Goal: Task Accomplishment & Management: Manage account settings

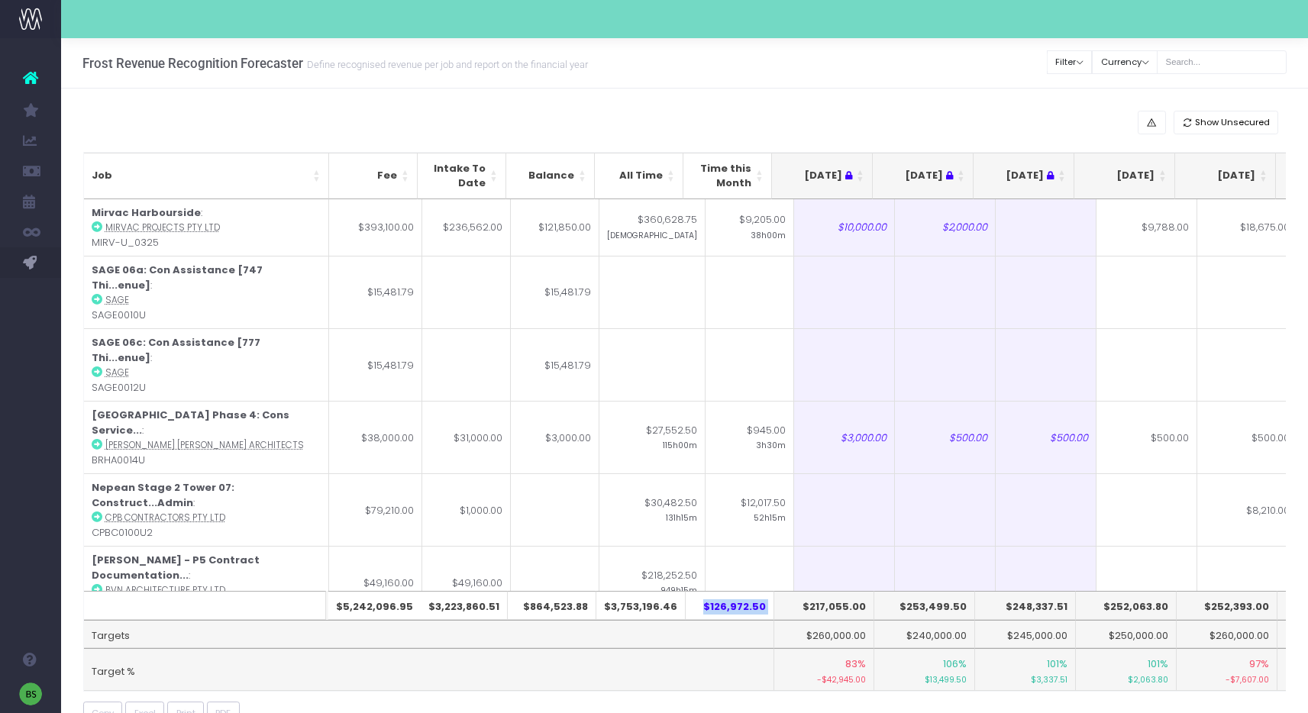
scroll to position [0, 263]
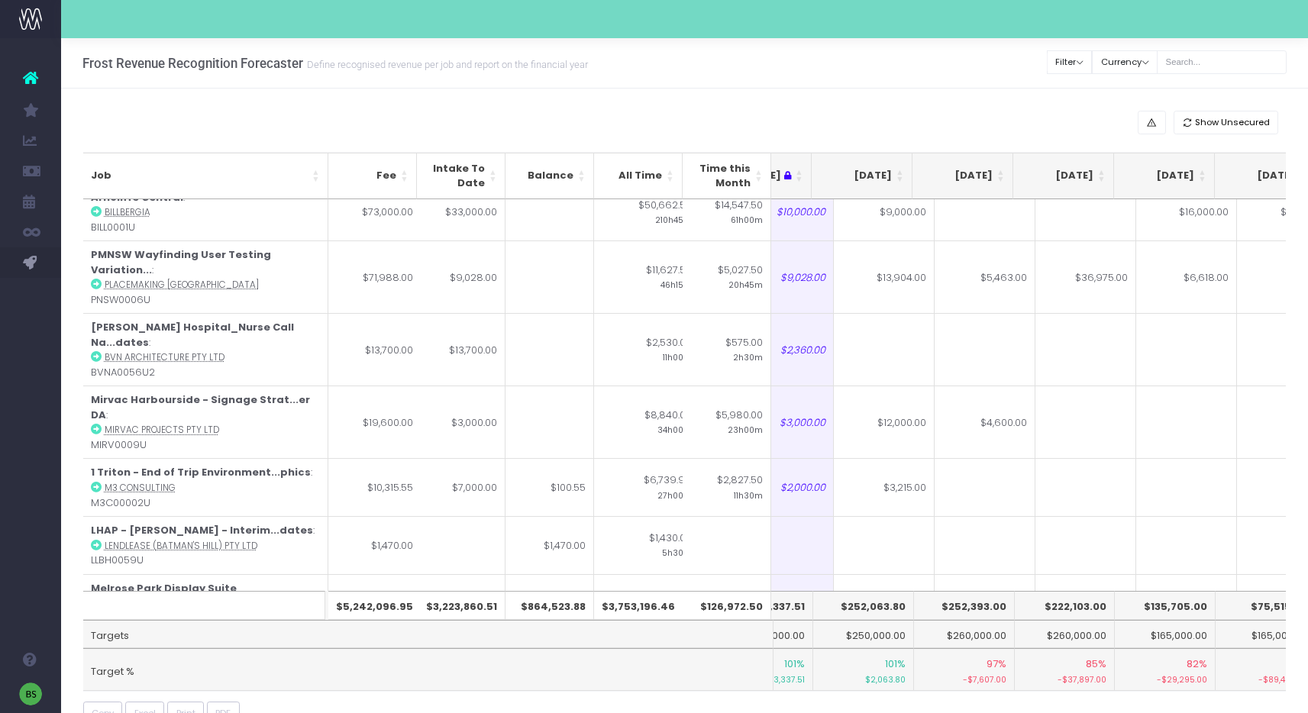
click at [682, 636] on td "Targets" at bounding box center [428, 634] width 690 height 29
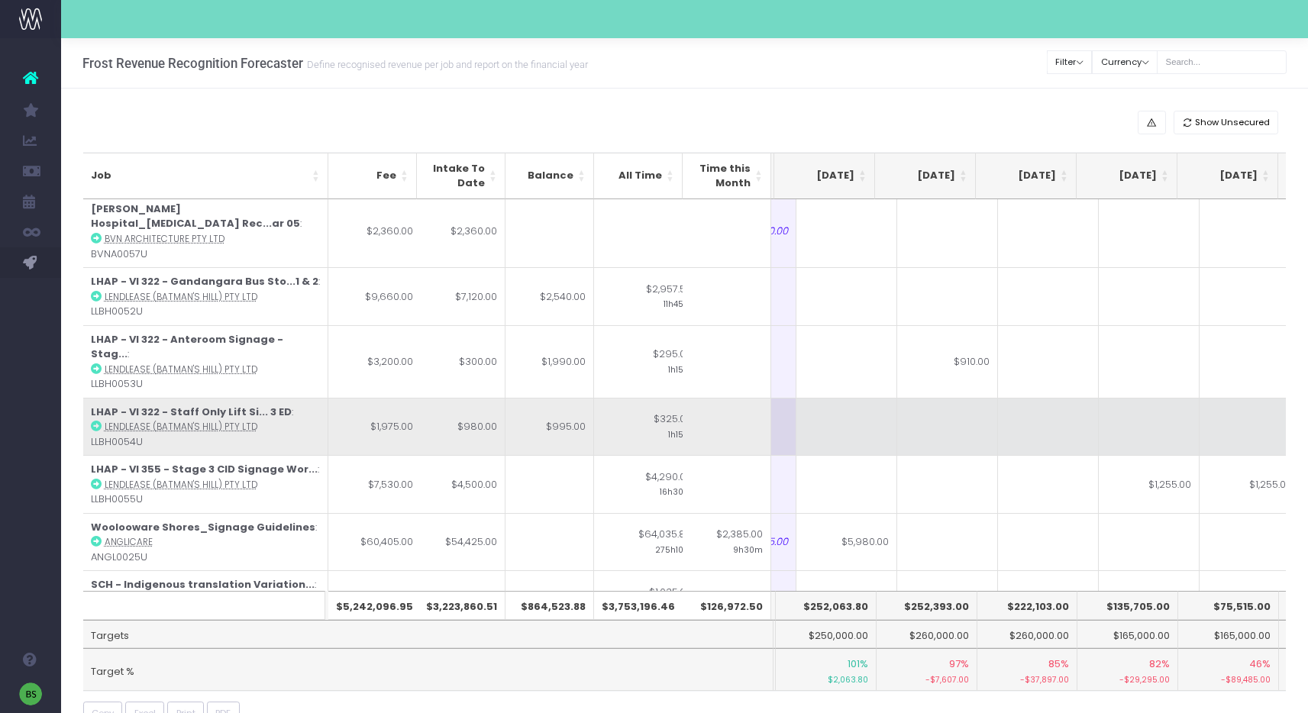
scroll to position [3594, 300]
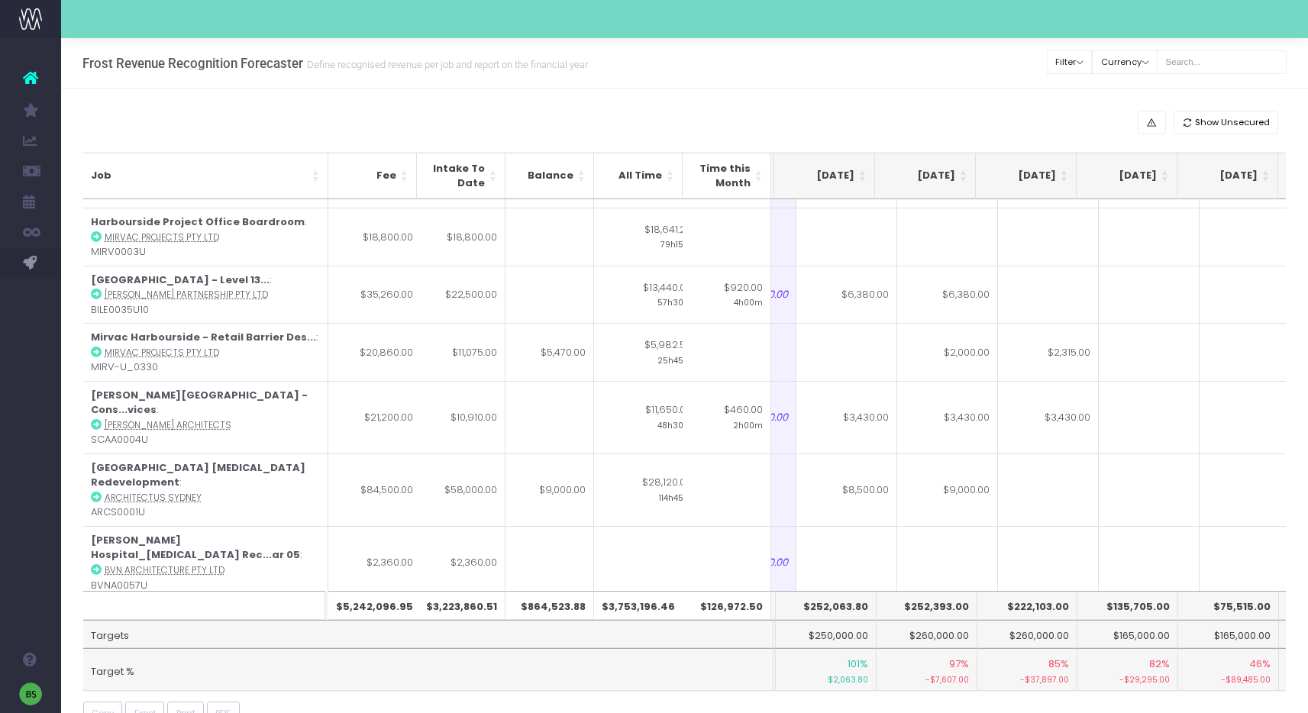
click at [863, 176] on th "[DATE]" at bounding box center [824, 176] width 101 height 47
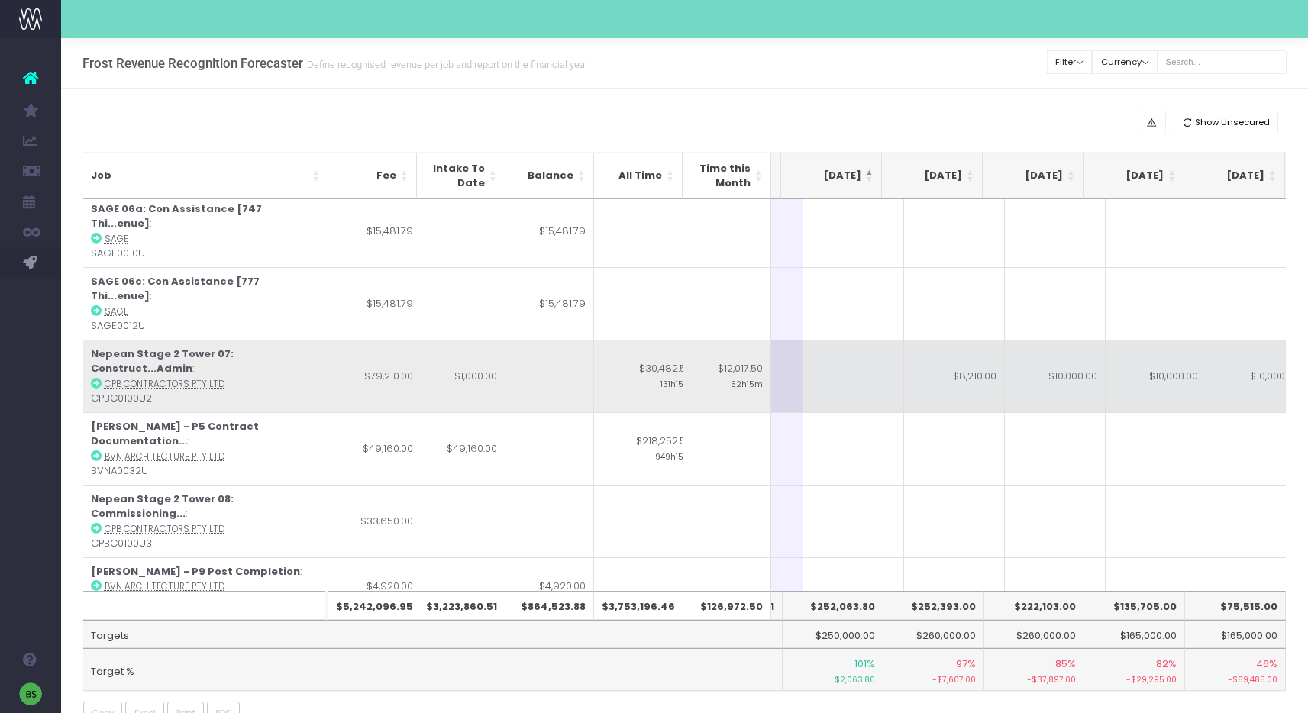
scroll to position [0, 293]
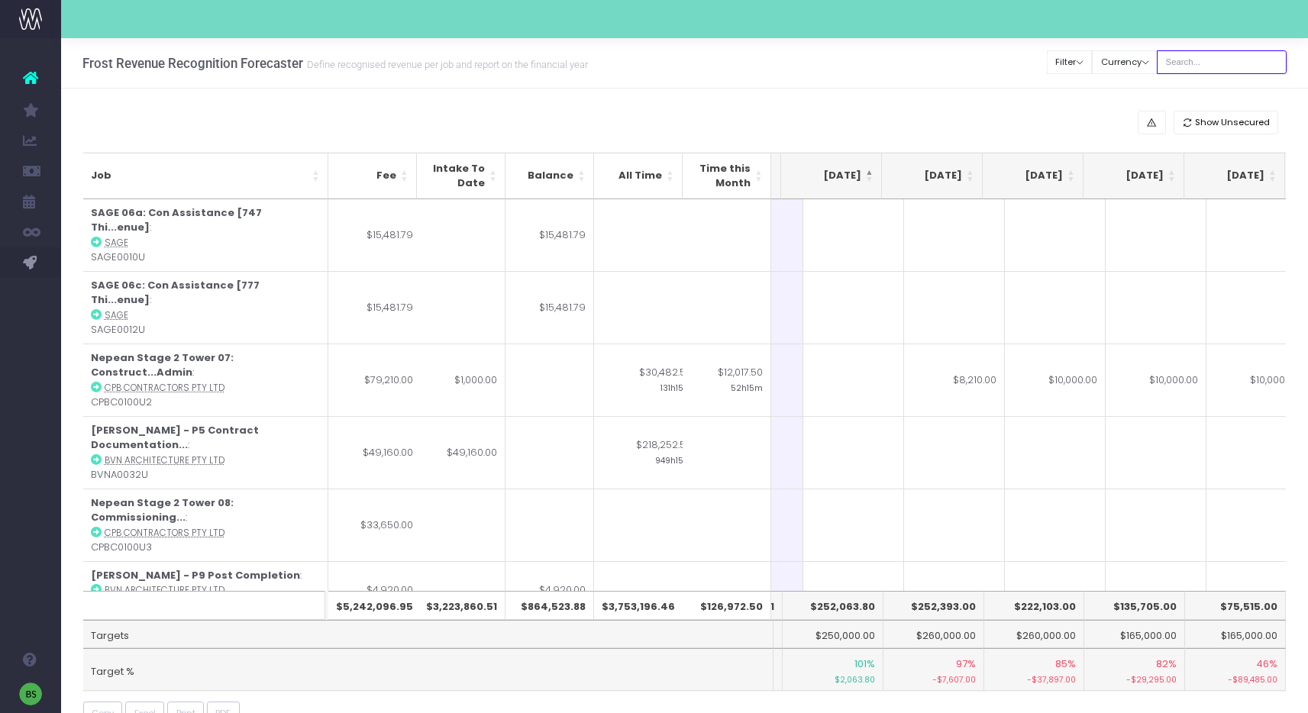
click at [1208, 63] on input "text" at bounding box center [1221, 62] width 130 height 24
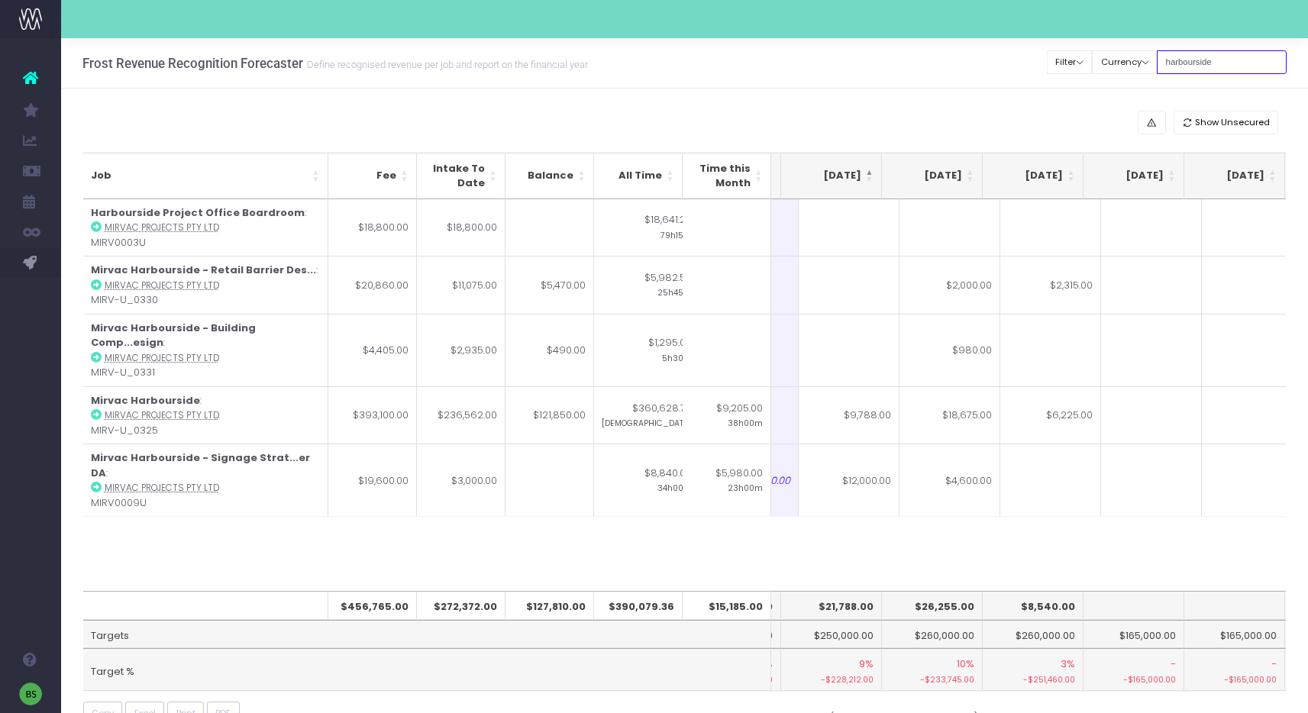
type input "harbourside"
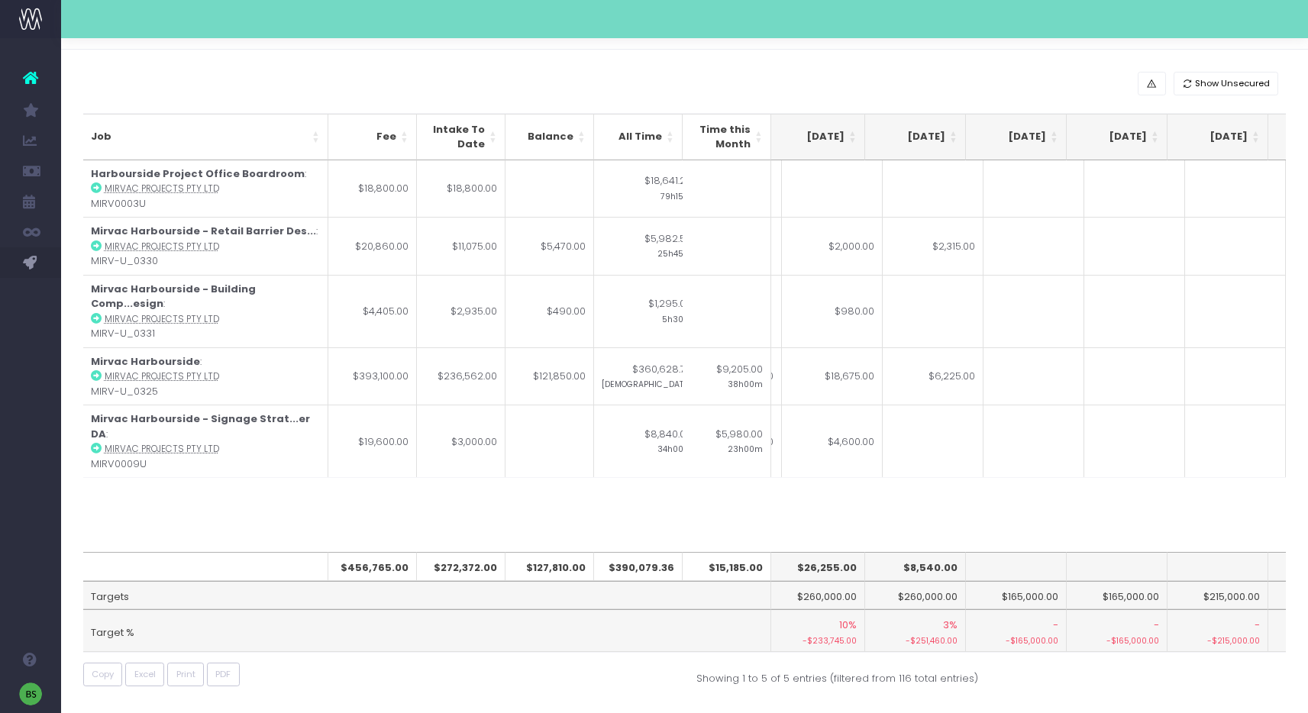
scroll to position [0, 261]
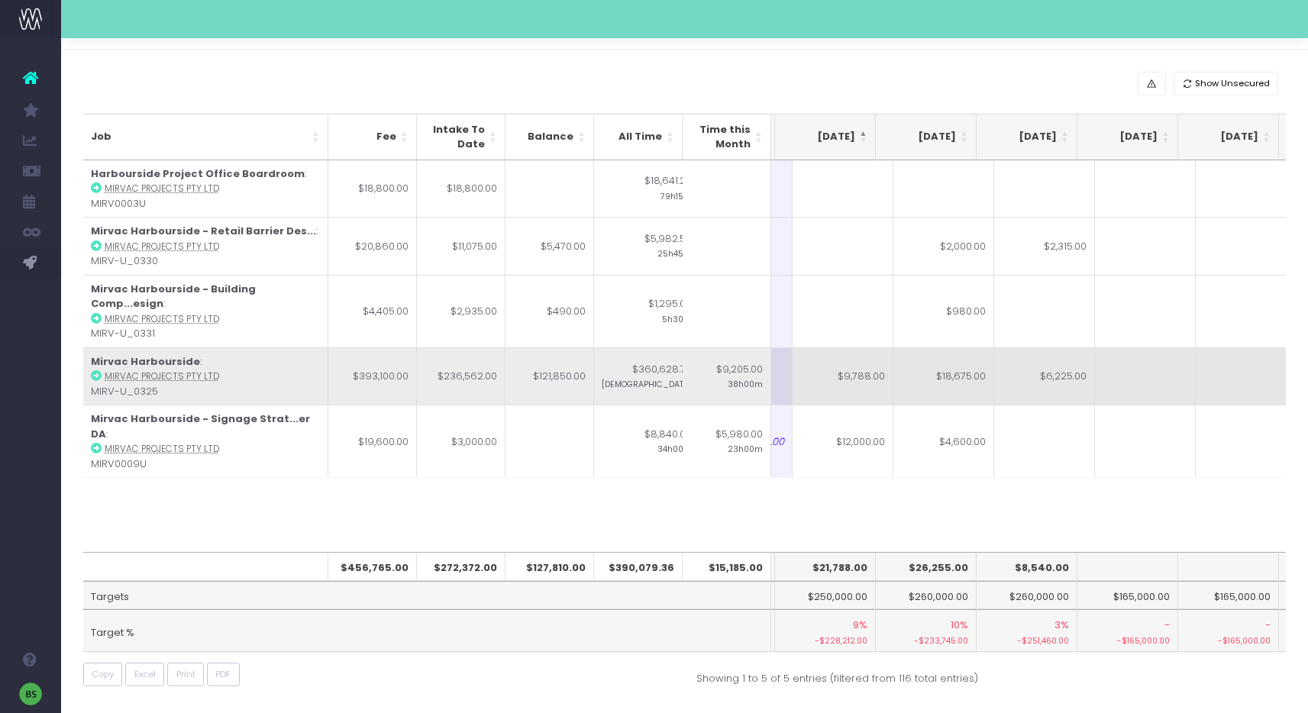
click at [96, 370] on icon at bounding box center [96, 375] width 11 height 11
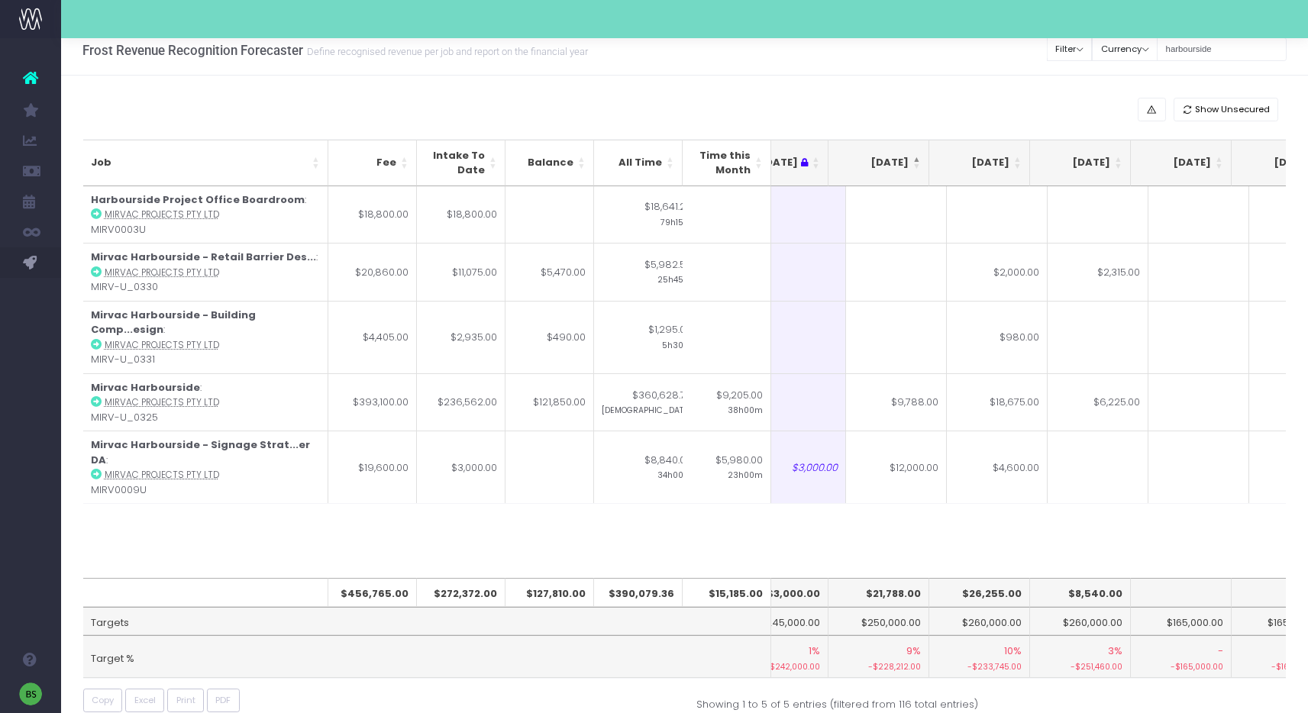
scroll to position [0, 269]
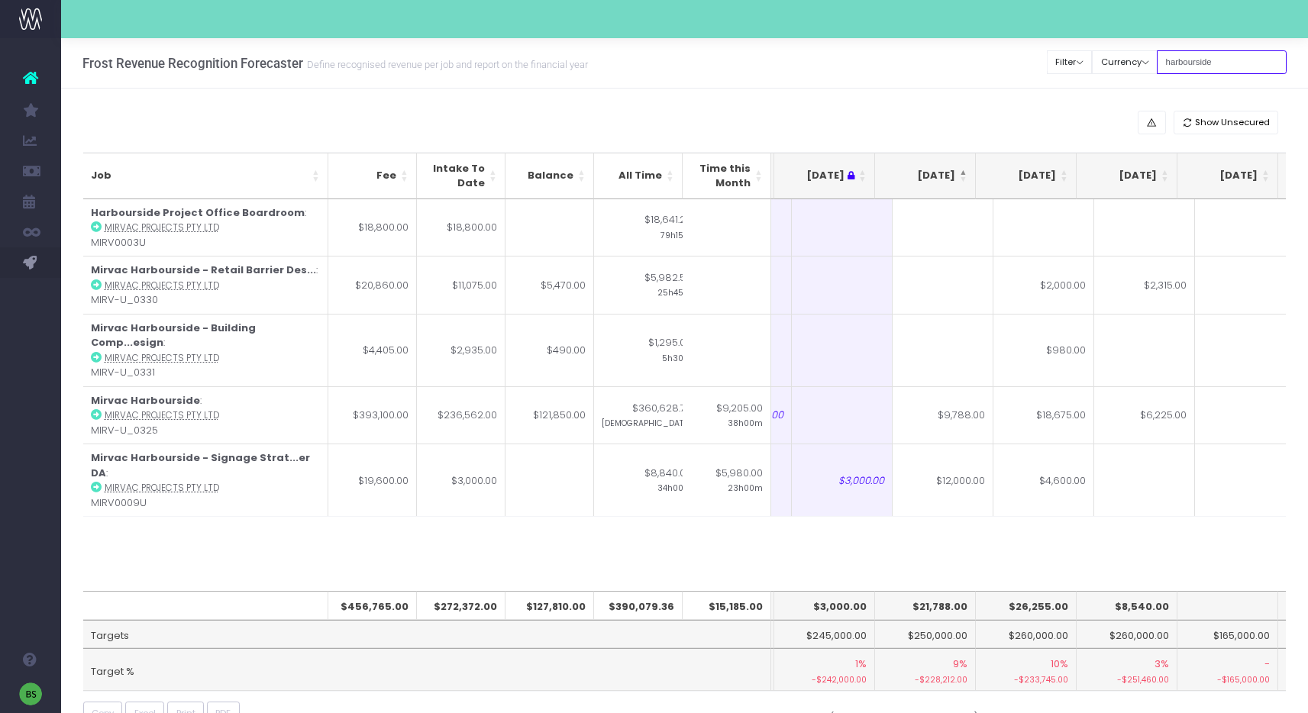
click at [1247, 56] on input "harbourside" at bounding box center [1221, 62] width 130 height 24
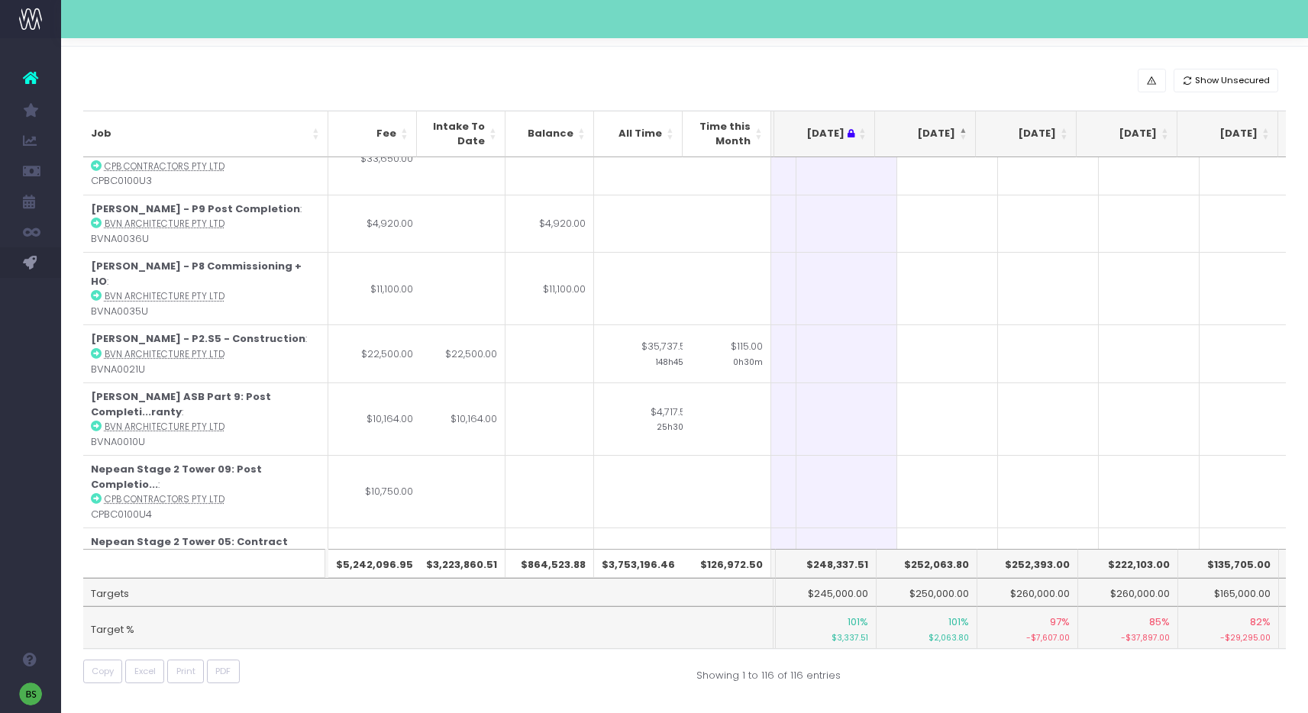
scroll to position [0, 199]
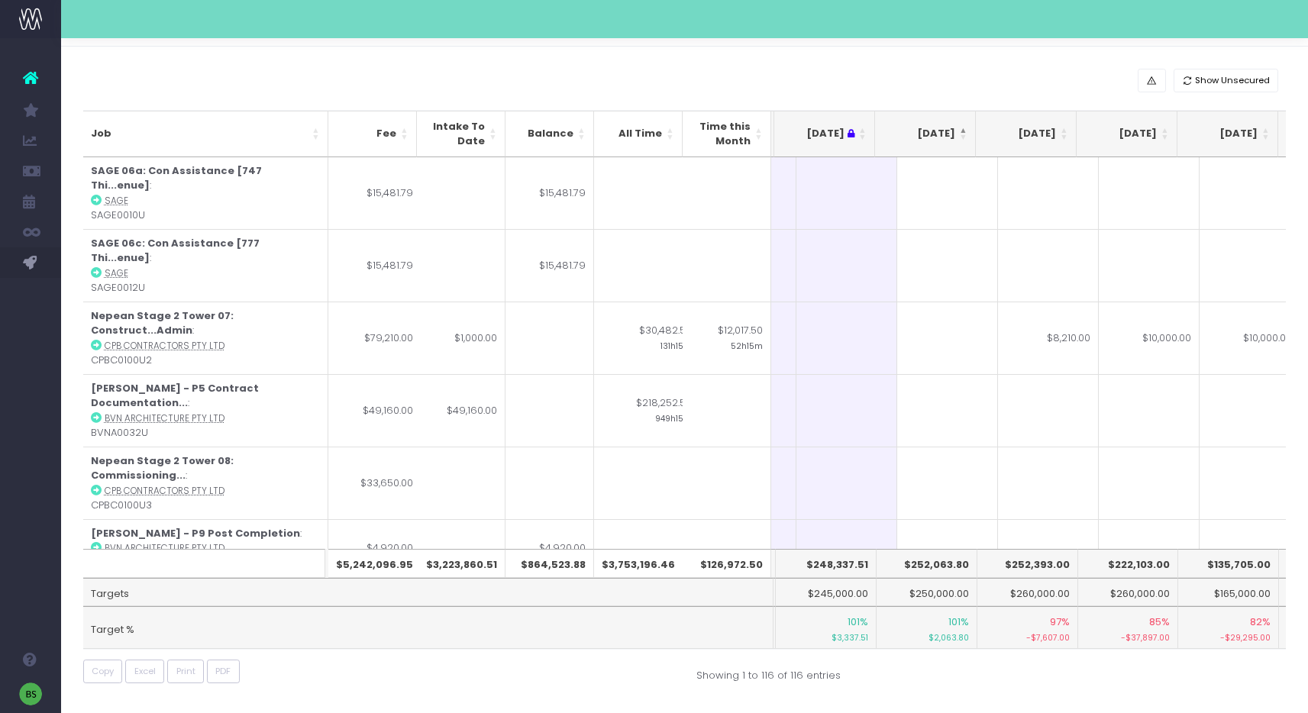
click at [967, 131] on th "[DATE]" at bounding box center [925, 134] width 101 height 47
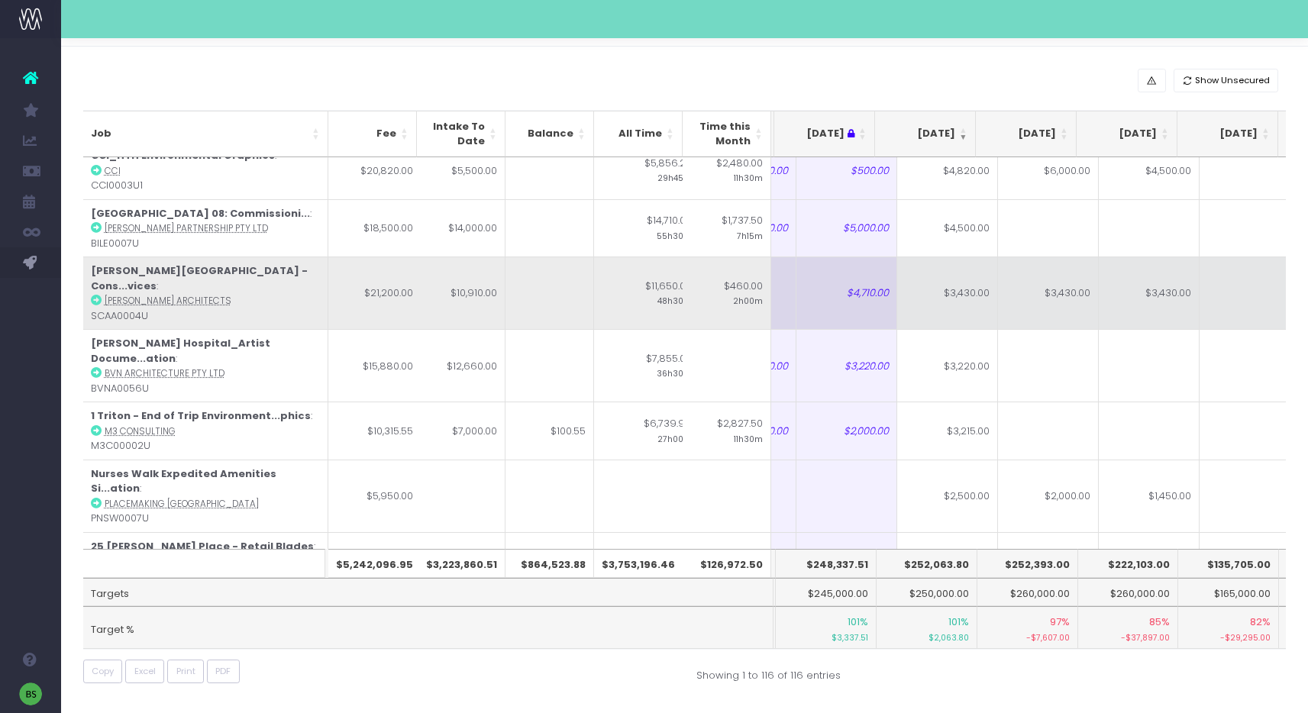
scroll to position [1375, 199]
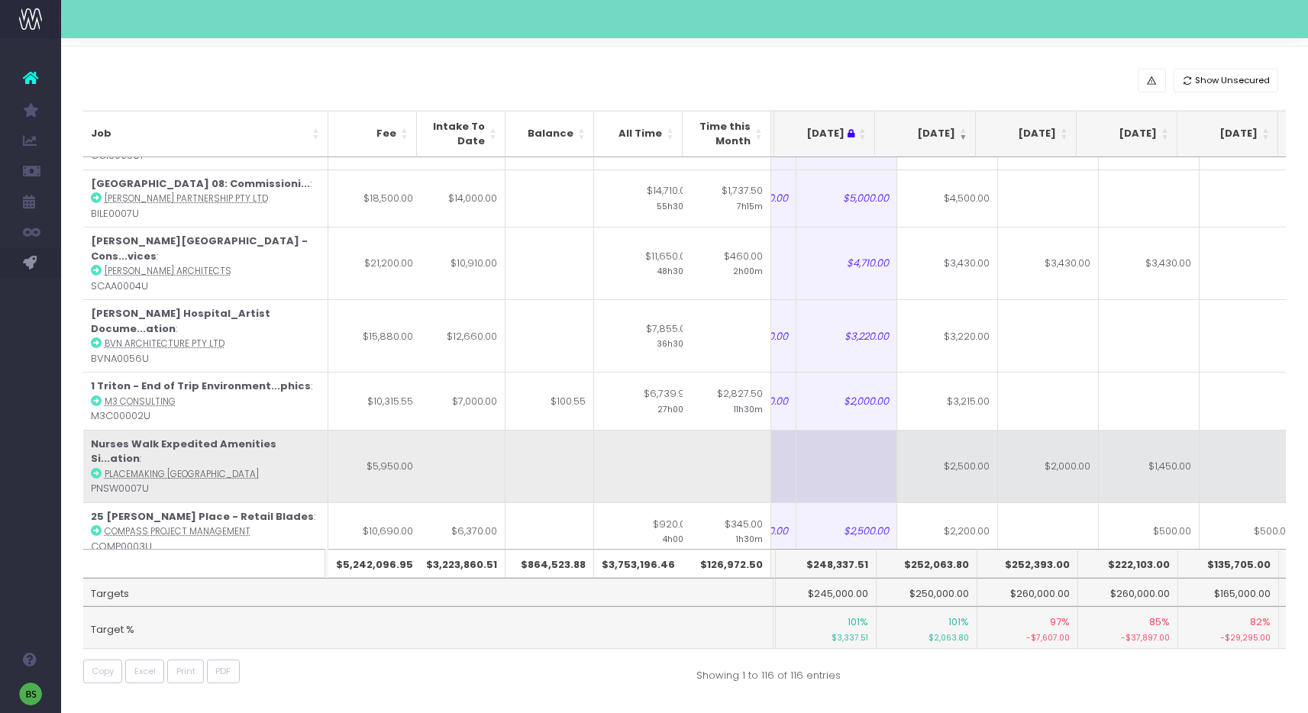
click at [908, 430] on td "$2,500.00" at bounding box center [947, 466] width 101 height 73
type input "$2,500.00"
click at [1213, 430] on td at bounding box center [1249, 466] width 101 height 73
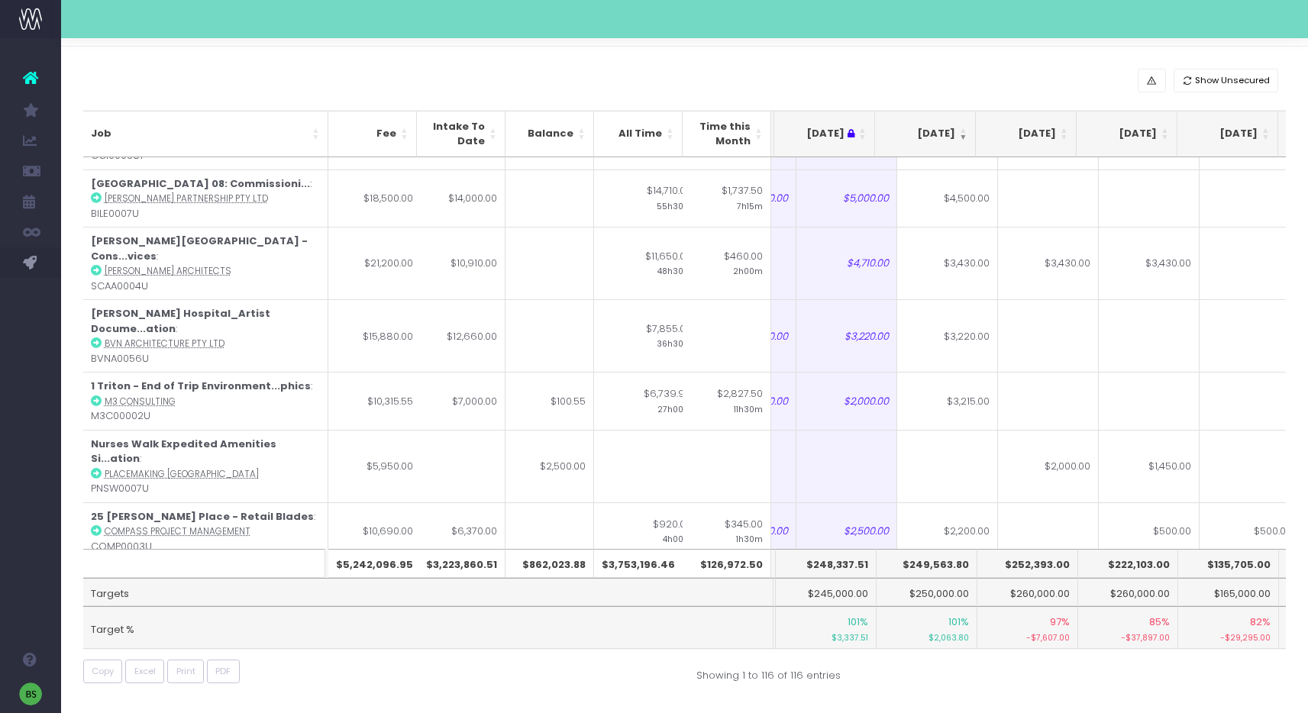
scroll to position [0, 202]
type input "2500"
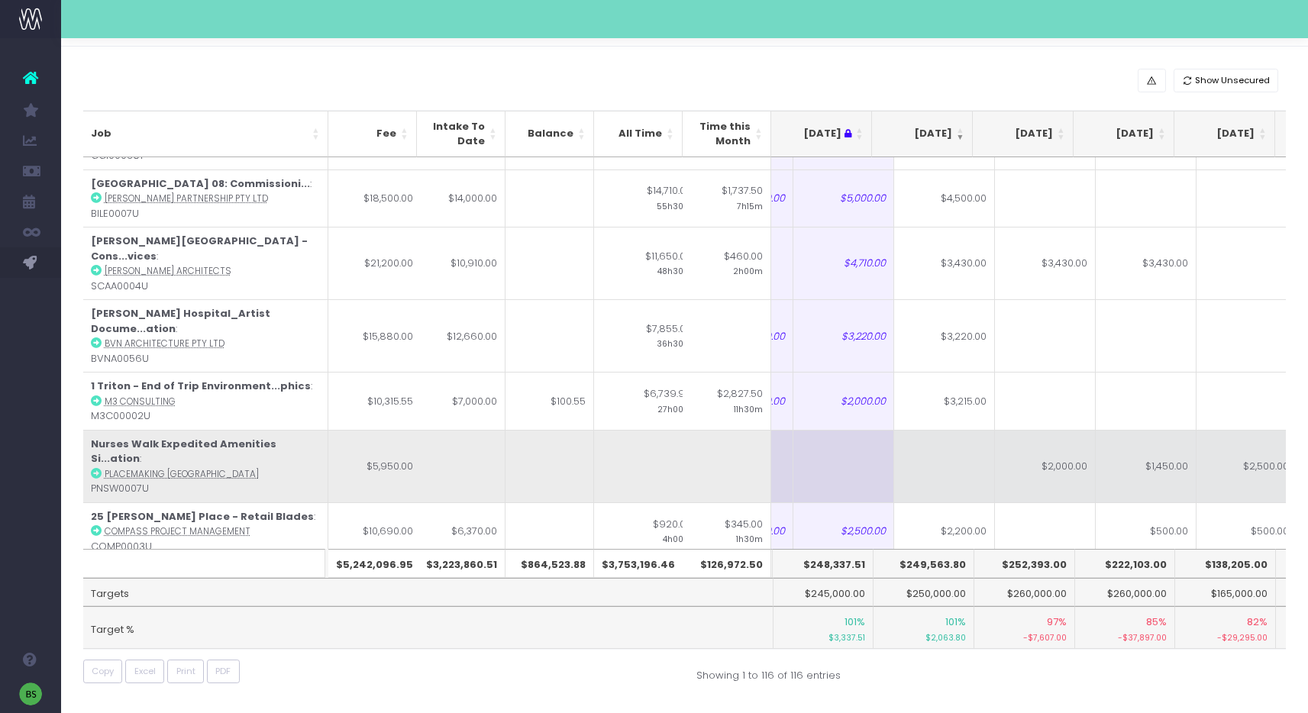
scroll to position [1378, 202]
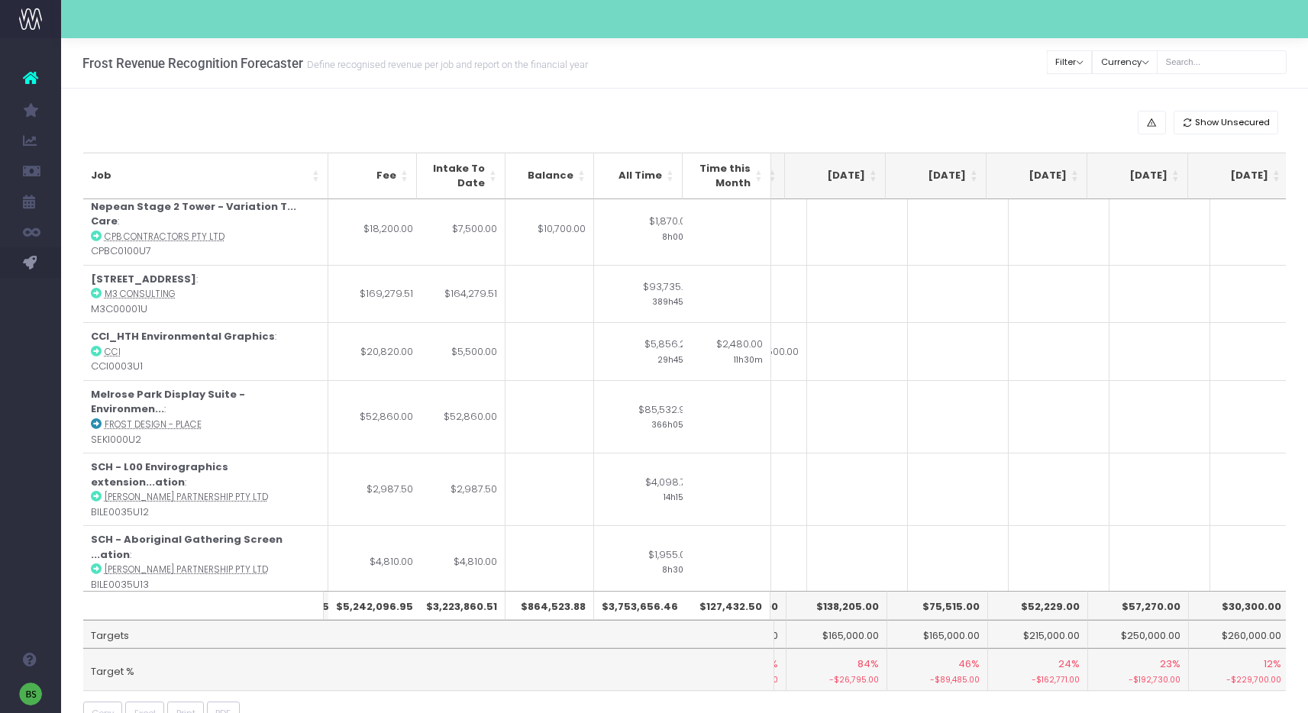
scroll to position [5169, 592]
